Goal: Find specific page/section: Find specific page/section

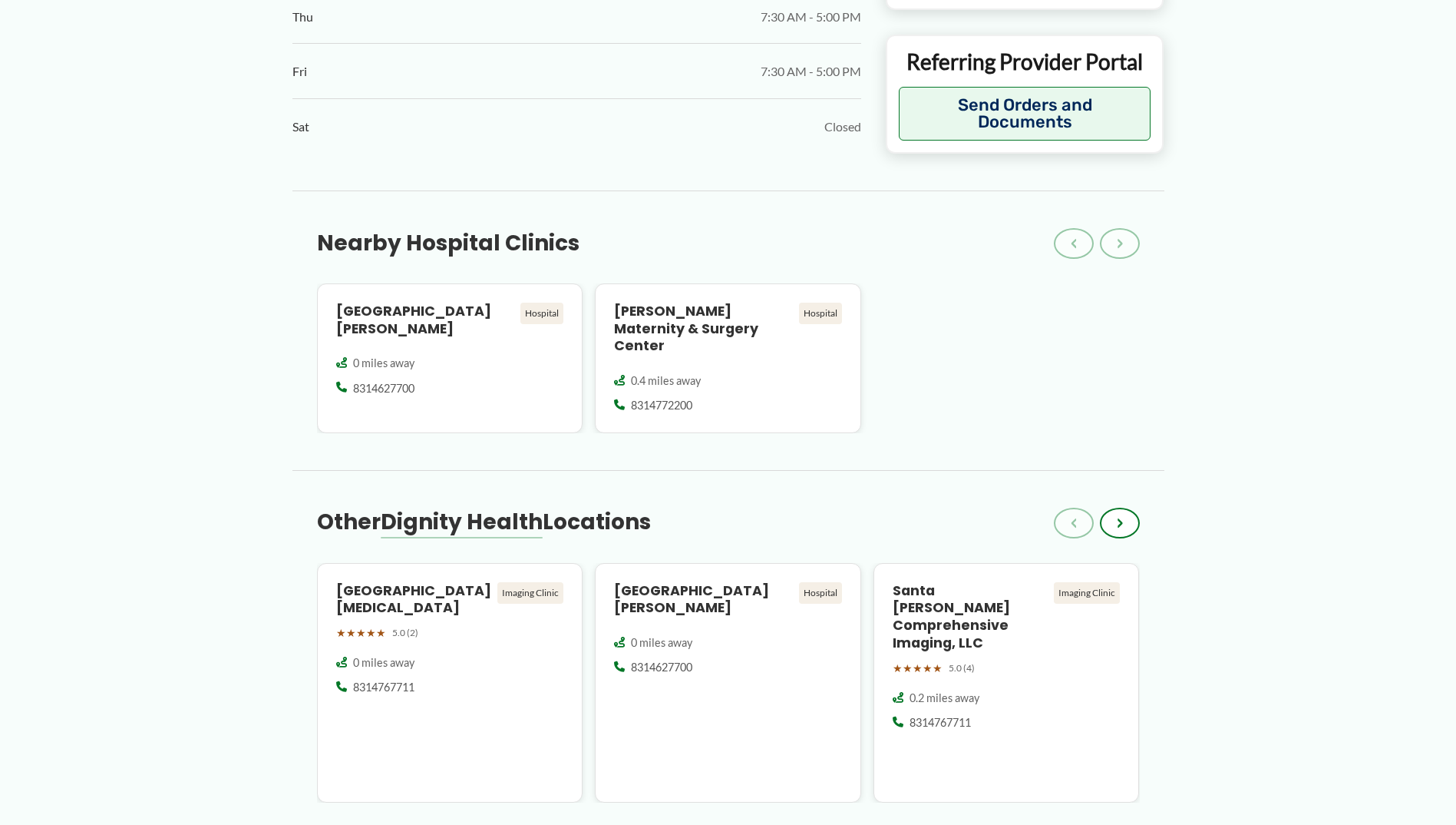
scroll to position [1140, 0]
